Goal: Information Seeking & Learning: Learn about a topic

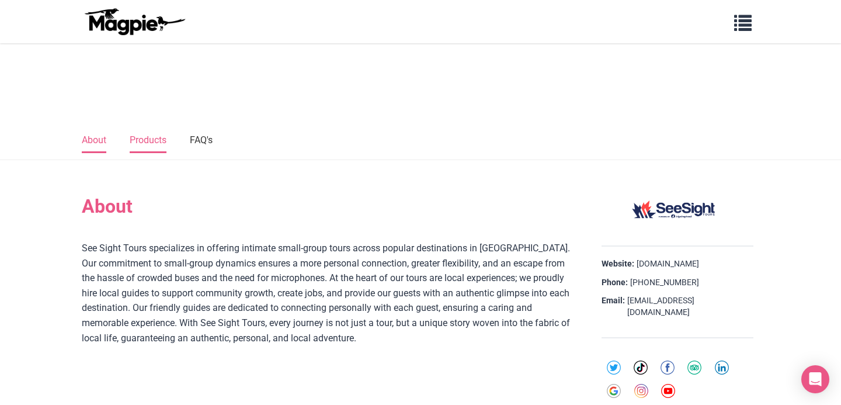
click at [144, 134] on link "Products" at bounding box center [148, 140] width 37 height 25
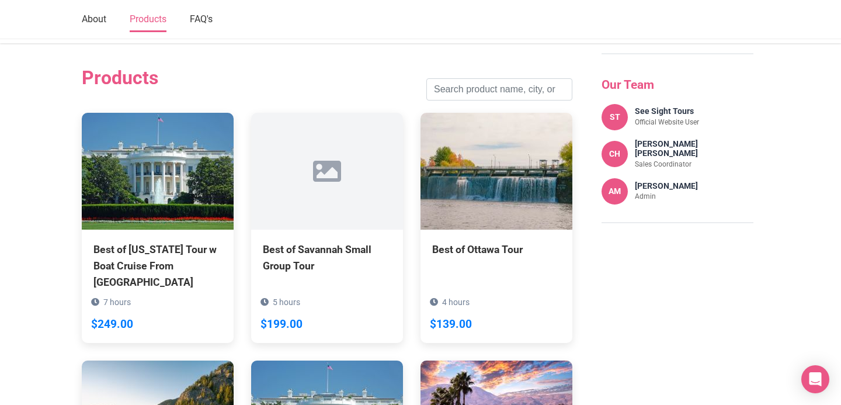
scroll to position [596, 0]
click at [469, 79] on input "search" at bounding box center [499, 89] width 146 height 22
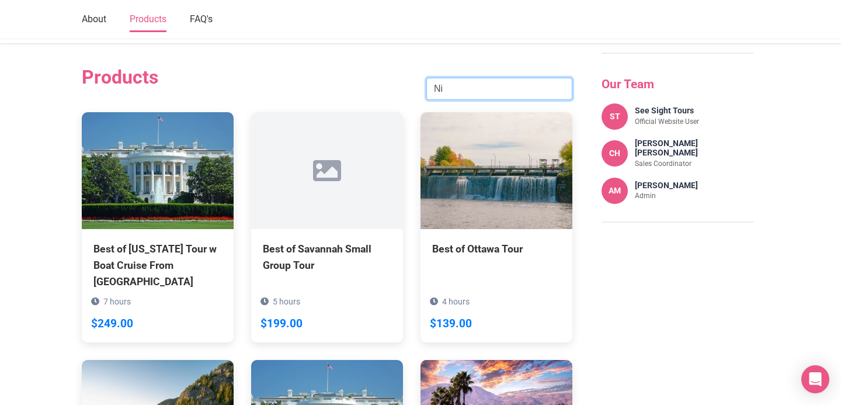
type input "N"
type input "feel the mist"
click button "Search" at bounding box center [0, 0] width 0 height 0
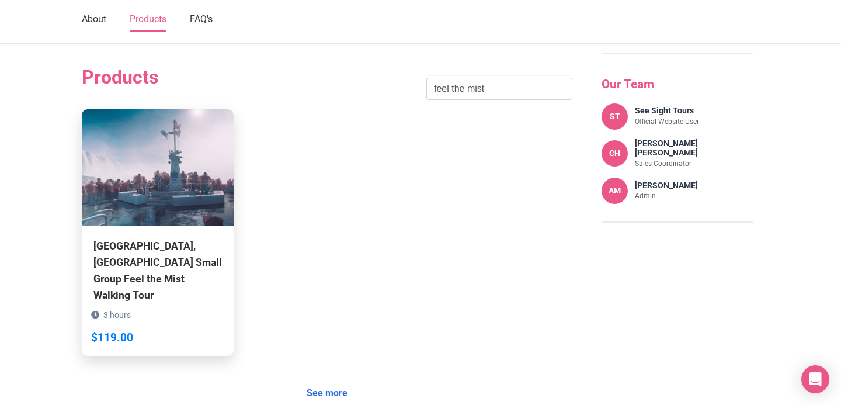
click at [188, 268] on div "Niagara Falls, Canada Small Group Feel the Mist Walking Tour" at bounding box center [157, 271] width 128 height 66
click at [185, 172] on img at bounding box center [158, 167] width 152 height 117
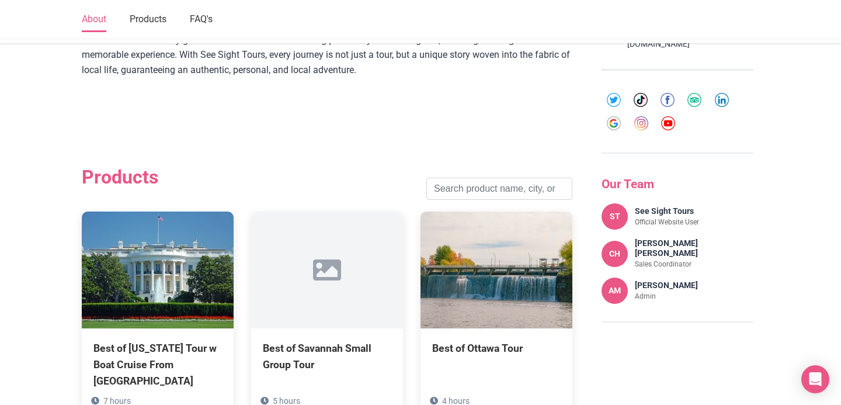
scroll to position [531, 0]
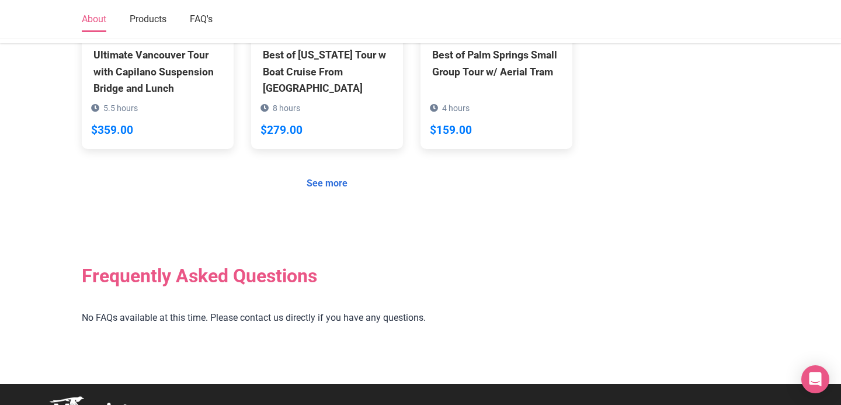
scroll to position [1073, 0]
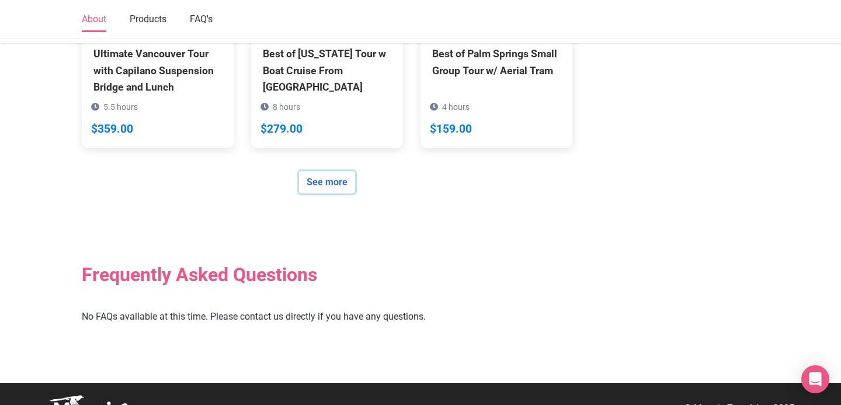
click at [330, 183] on link "See more" at bounding box center [327, 182] width 56 height 22
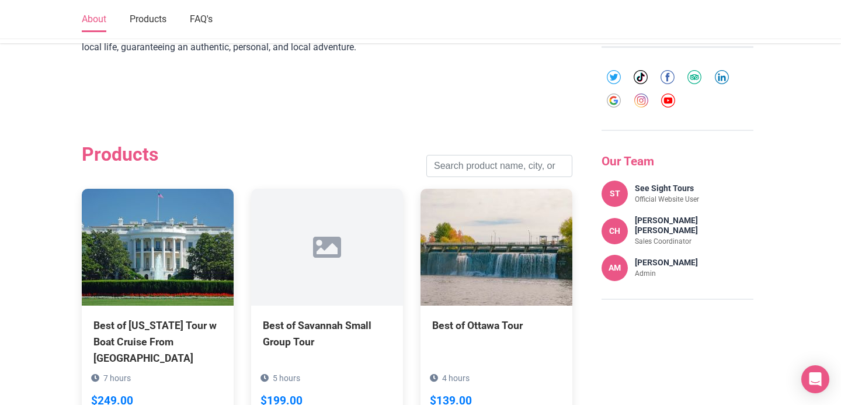
scroll to position [446, 0]
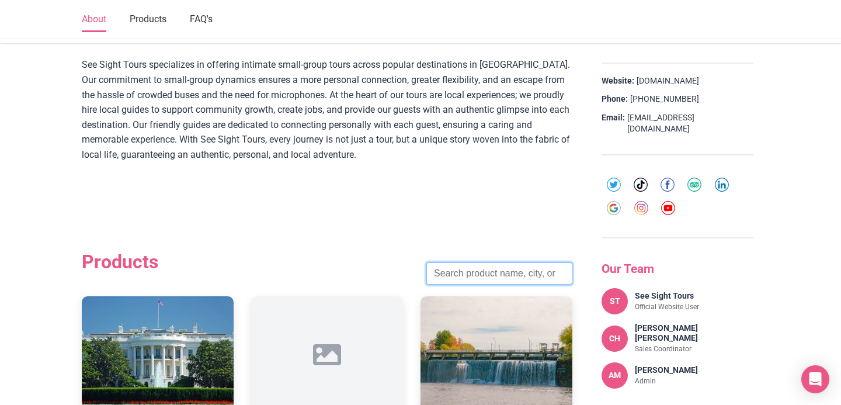
click at [497, 277] on input "search" at bounding box center [499, 273] width 146 height 22
type input "[US_STATE]"
click button "Search" at bounding box center [0, 0] width 0 height 0
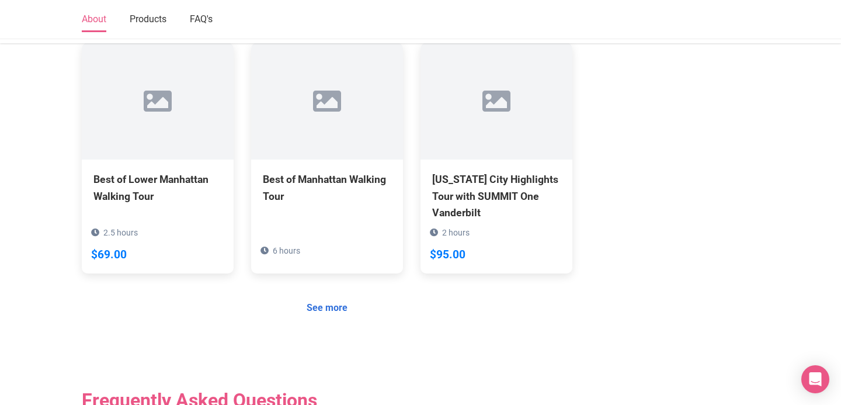
scroll to position [990, 0]
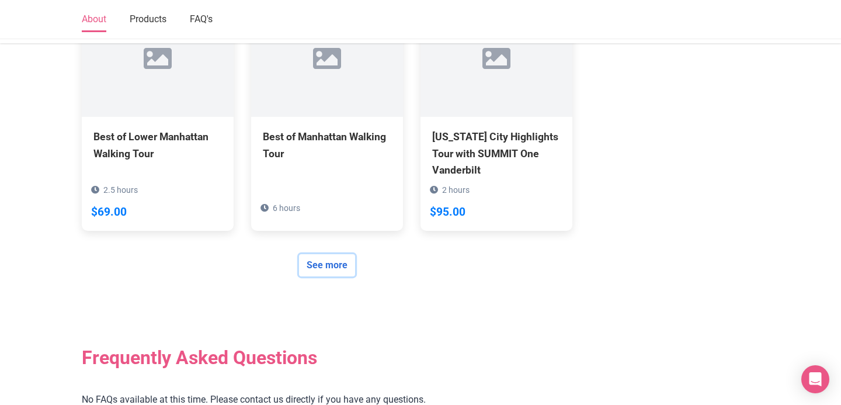
click at [316, 254] on link "See more" at bounding box center [327, 265] width 56 height 22
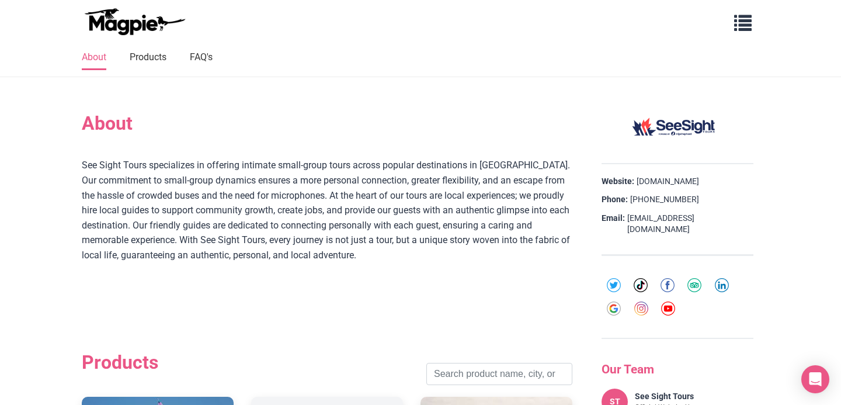
scroll to position [321, 0]
